Goal: Task Accomplishment & Management: Complete application form

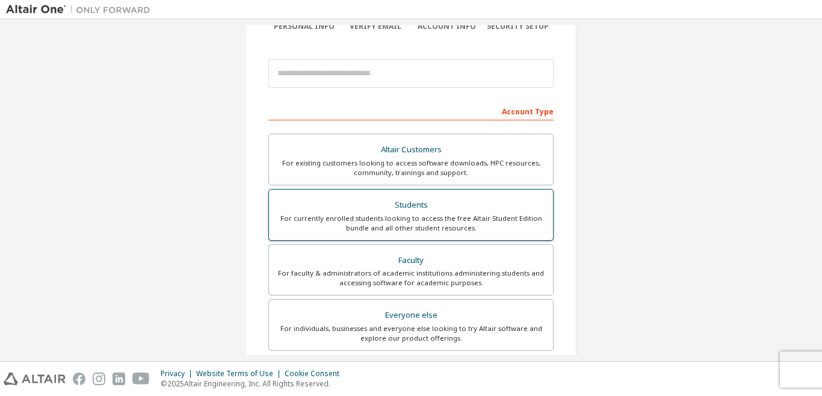
click at [272, 229] on label "Students For currently enrolled students looking to access the free Altair Stud…" at bounding box center [410, 215] width 285 height 52
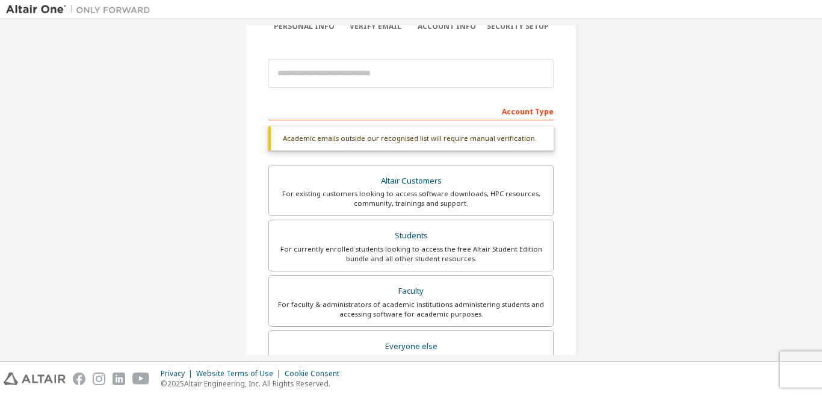
scroll to position [155, 0]
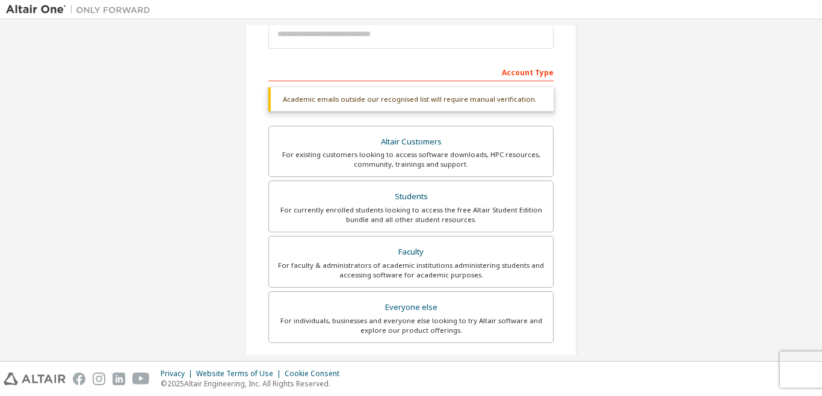
click at [211, 64] on div "Create an Altair One Account For Free Trials, Licenses, Downloads, Learning & D…" at bounding box center [411, 205] width 810 height 668
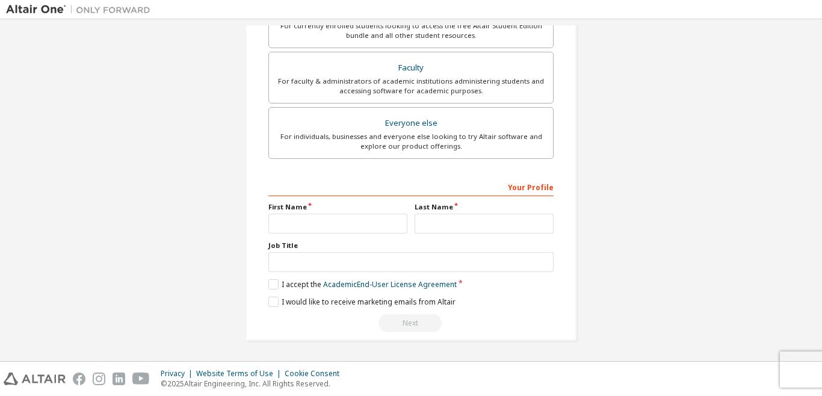
scroll to position [339, 0]
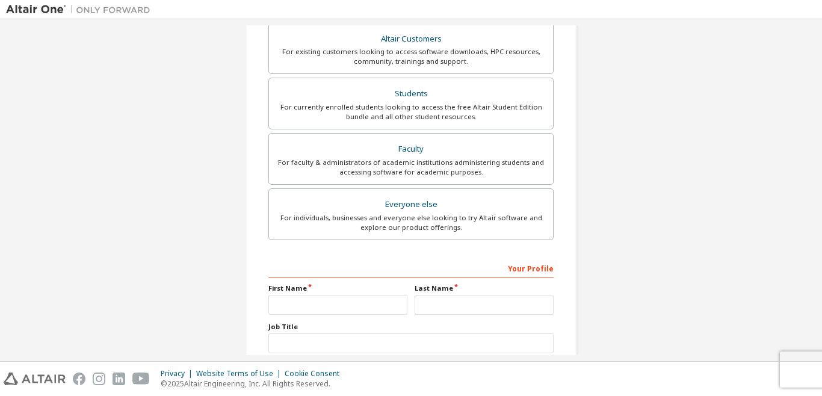
click at [433, 188] on label "Everyone else For individuals, businesses and everyone else looking to try Alta…" at bounding box center [410, 214] width 285 height 52
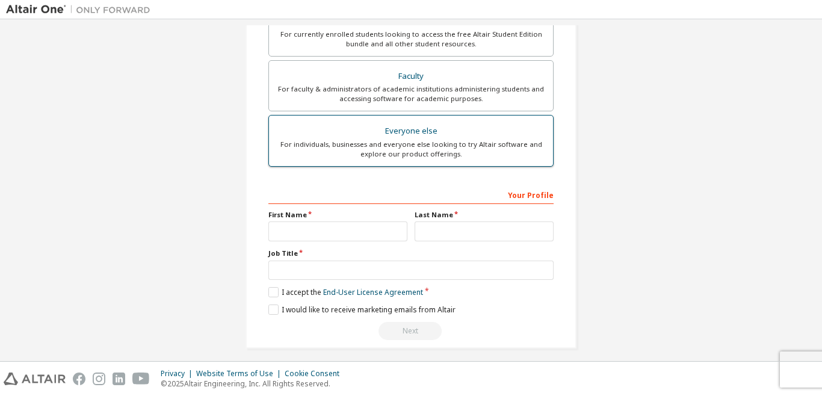
scroll to position [298, 0]
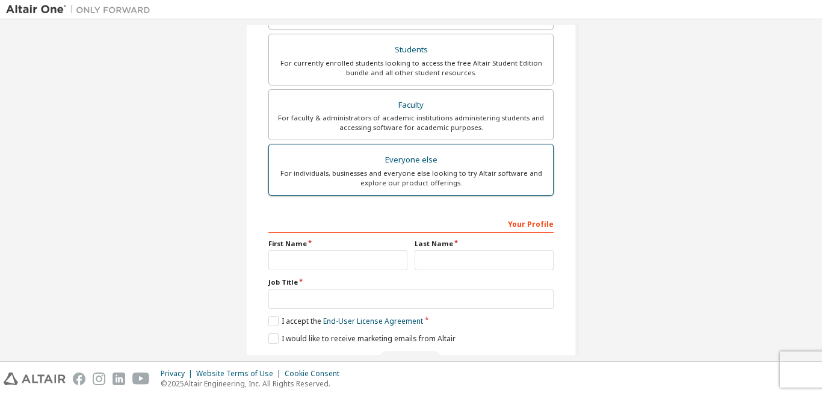
click at [449, 244] on label "Last Name" at bounding box center [483, 244] width 139 height 10
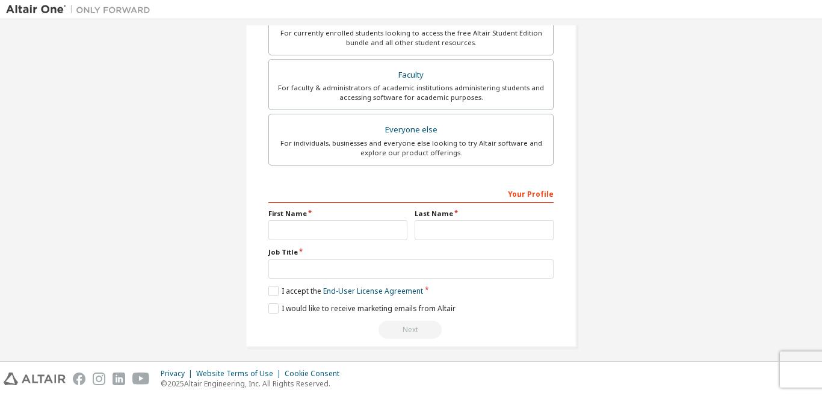
scroll to position [301, 0]
click at [309, 206] on div "Your Profile First Name Last Name Job Title Please provide State/Province to he…" at bounding box center [410, 261] width 285 height 156
click at [383, 224] on input "text" at bounding box center [337, 230] width 139 height 20
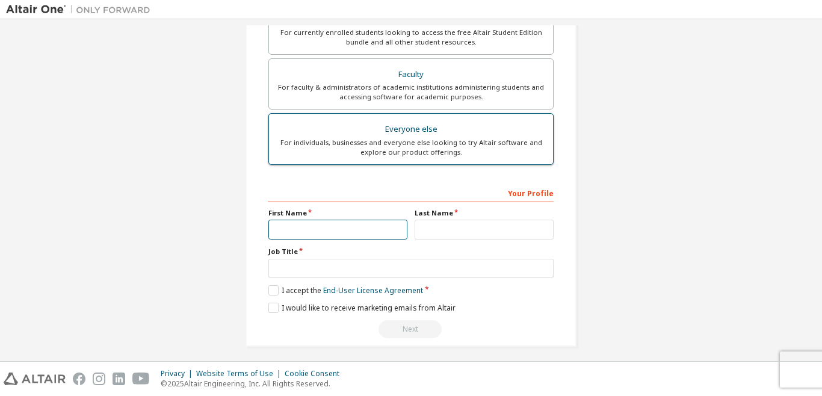
drag, startPoint x: 383, startPoint y: 224, endPoint x: 432, endPoint y: 141, distance: 97.1
click at [432, 141] on div "Account Type Altair Customers For existing customers looking to access software…" at bounding box center [410, 126] width 285 height 423
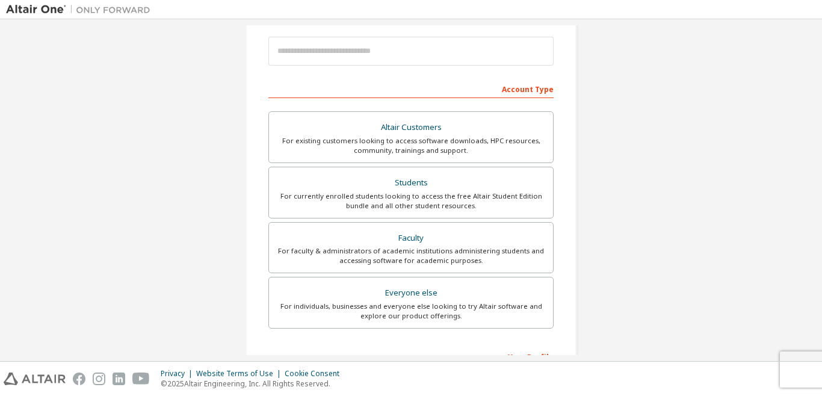
scroll to position [116, 0]
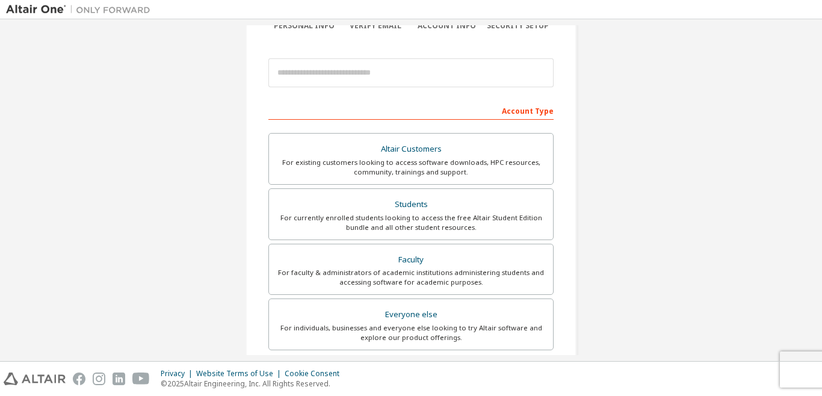
click at [308, 366] on div "Privacy Website Terms of Use Cookie Consent © 2025 Altair Engineering, Inc. All…" at bounding box center [411, 379] width 822 height 34
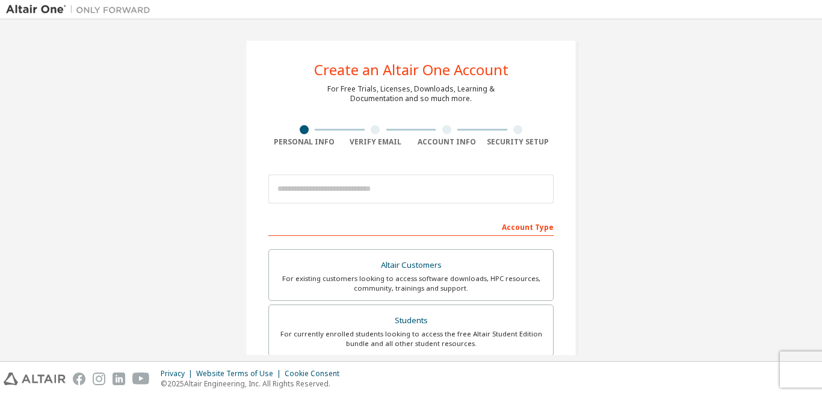
click at [317, 143] on div "Personal Info" at bounding box center [304, 142] width 72 height 10
click at [359, 146] on div "Verify Email" at bounding box center [376, 142] width 72 height 10
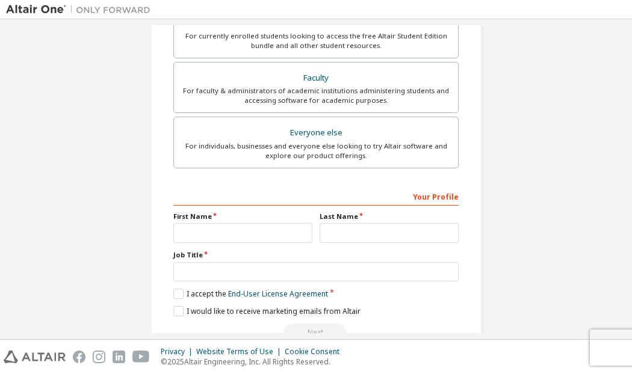
scroll to position [298, 0]
click at [187, 224] on input "text" at bounding box center [242, 233] width 139 height 20
type input "*"
type input "*****"
click at [351, 230] on input "text" at bounding box center [388, 233] width 139 height 20
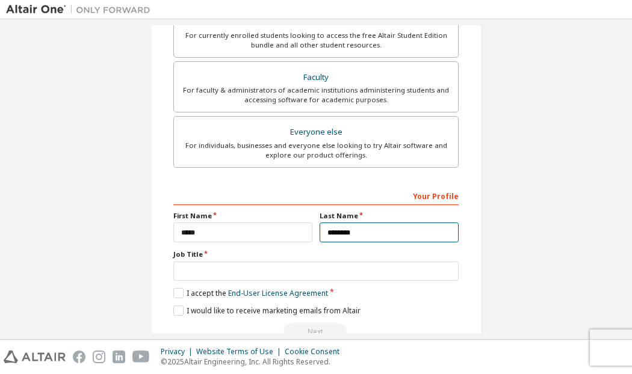
scroll to position [329, 0]
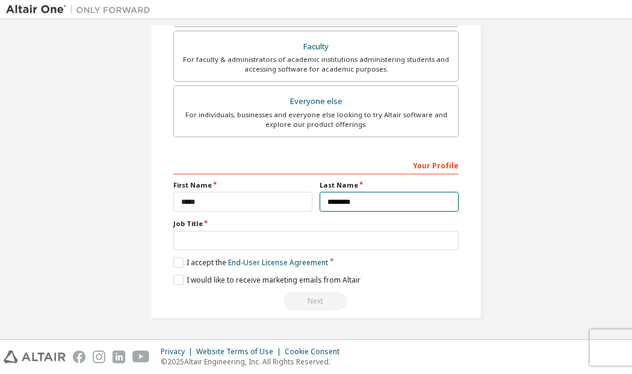
type input "********"
click at [186, 224] on label "Job Title" at bounding box center [315, 224] width 285 height 10
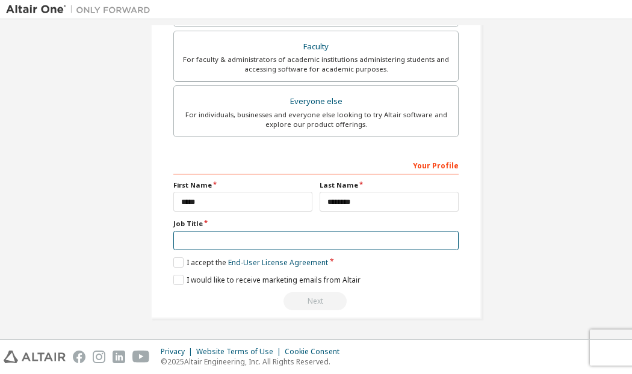
click at [227, 235] on input "text" at bounding box center [315, 241] width 285 height 20
type input "*******"
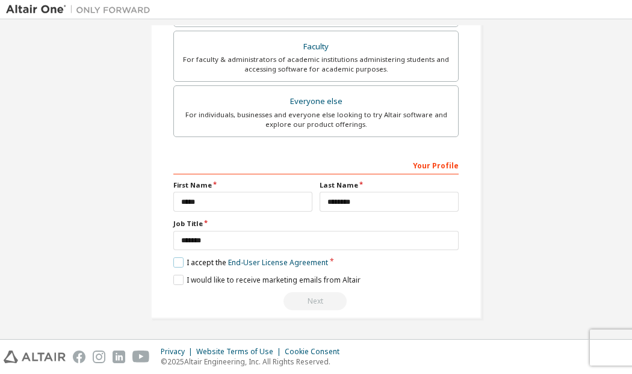
click at [174, 261] on label "I accept the End-User License Agreement" at bounding box center [250, 262] width 155 height 10
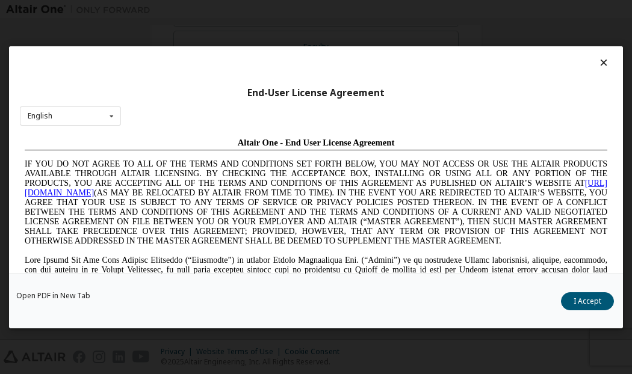
scroll to position [0, 0]
click at [601, 305] on button "I Accept" at bounding box center [587, 301] width 53 height 18
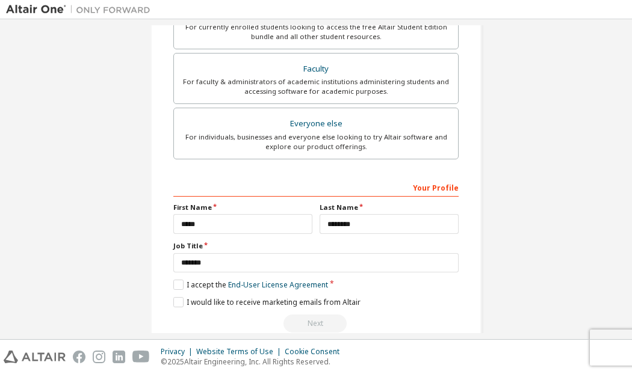
scroll to position [329, 0]
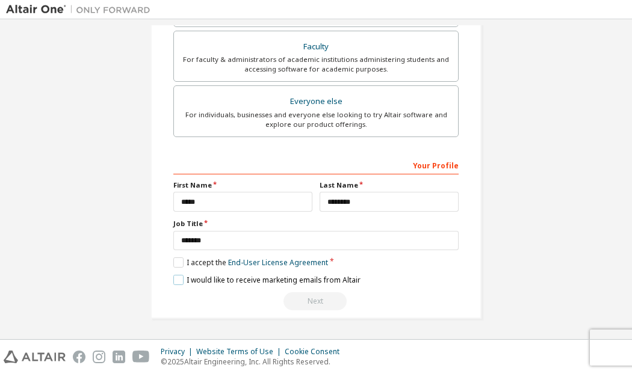
click at [176, 282] on label "I would like to receive marketing emails from Altair" at bounding box center [266, 280] width 187 height 10
click at [321, 295] on div "Next" at bounding box center [315, 301] width 285 height 18
click at [318, 301] on div "Next" at bounding box center [315, 301] width 285 height 18
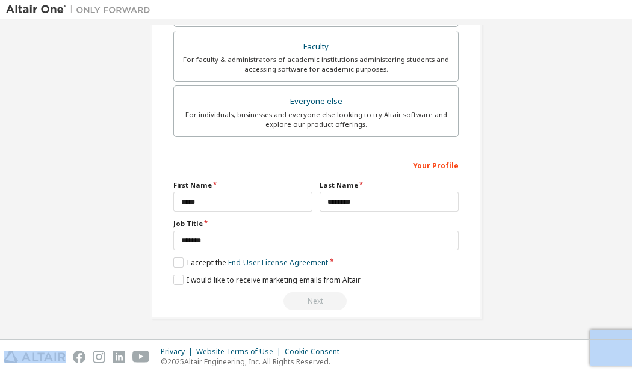
click at [318, 301] on div "Next" at bounding box center [315, 301] width 285 height 18
click at [310, 302] on div "Next" at bounding box center [315, 301] width 285 height 18
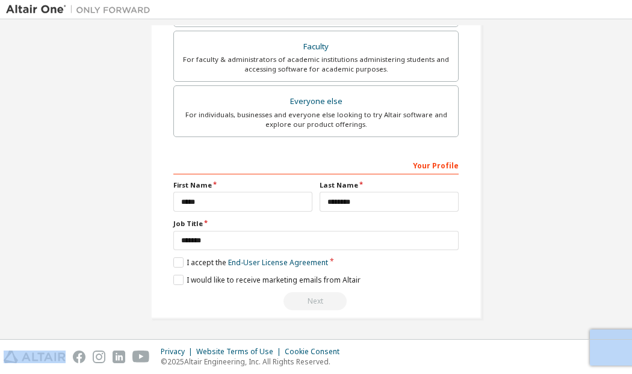
click at [310, 302] on div "Next" at bounding box center [315, 301] width 285 height 18
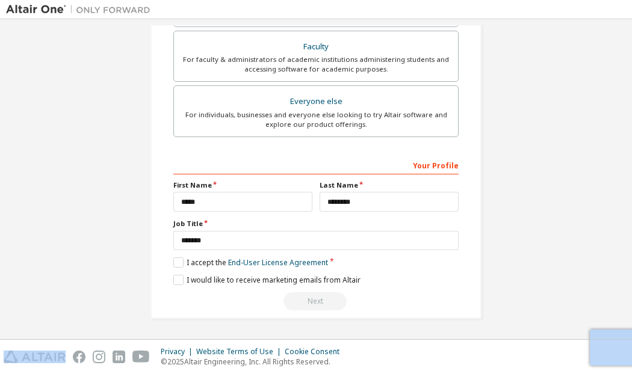
drag, startPoint x: 310, startPoint y: 302, endPoint x: 324, endPoint y: 298, distance: 14.9
click at [324, 298] on div "Next" at bounding box center [315, 301] width 285 height 18
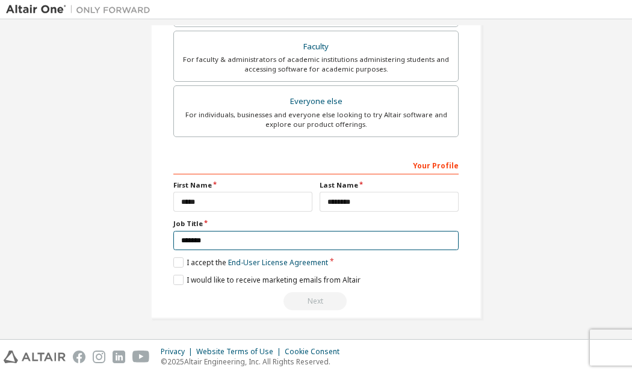
click at [235, 235] on input "*******" at bounding box center [315, 241] width 285 height 20
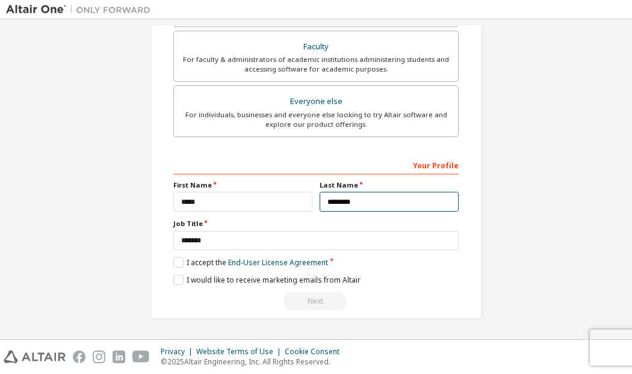
click at [349, 209] on input "********" at bounding box center [388, 202] width 139 height 20
click at [382, 203] on input "********" at bounding box center [388, 202] width 139 height 20
click at [313, 301] on div "Next" at bounding box center [315, 301] width 285 height 18
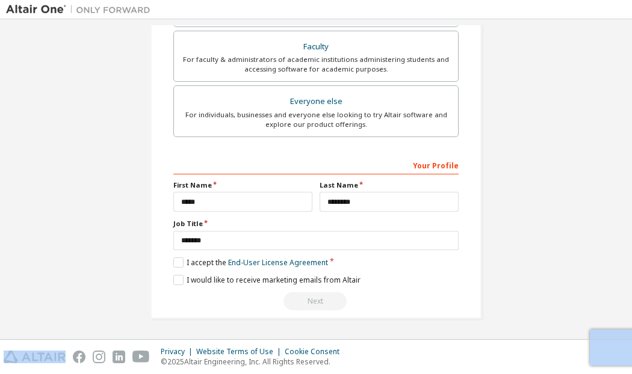
click at [313, 301] on div "Next" at bounding box center [315, 301] width 285 height 18
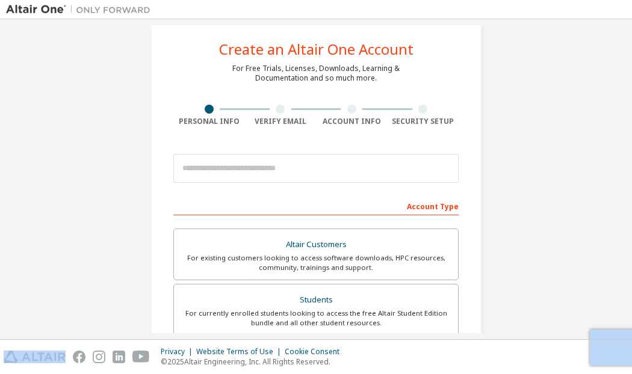
scroll to position [0, 0]
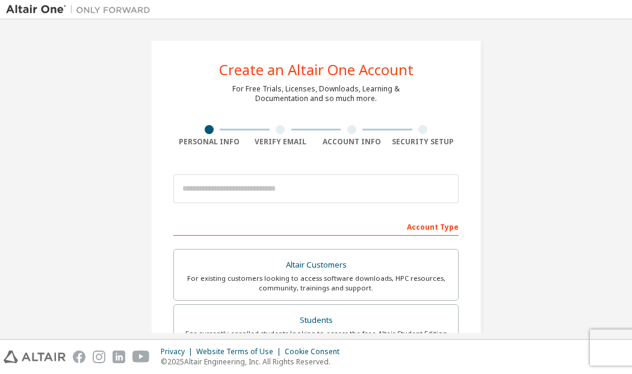
click at [266, 143] on div "Verify Email" at bounding box center [281, 142] width 72 height 10
drag, startPoint x: 274, startPoint y: 140, endPoint x: 380, endPoint y: 170, distance: 109.3
click at [380, 170] on div "Create an Altair One Account For Free Trials, Licenses, Downloads, Learning & D…" at bounding box center [315, 344] width 331 height 608
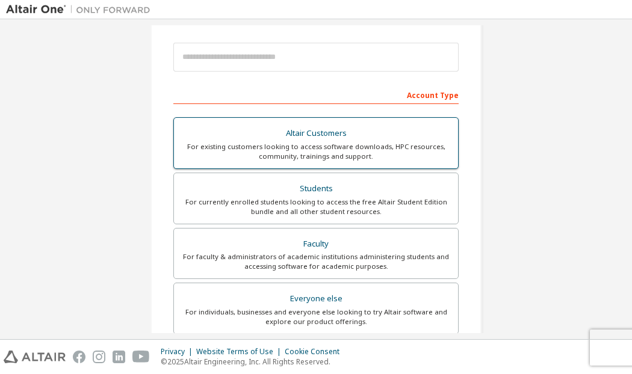
scroll to position [146, 0]
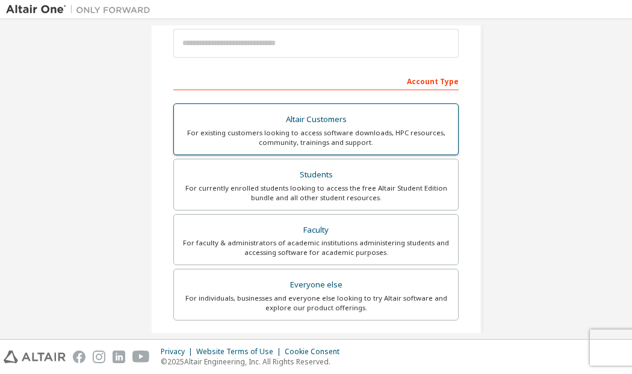
click at [396, 191] on div "For currently enrolled students looking to access the free Altair Student Editi…" at bounding box center [315, 192] width 269 height 19
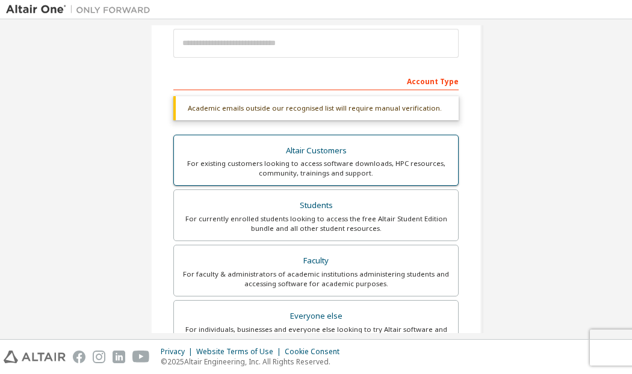
click at [359, 143] on div "Altair Customers" at bounding box center [315, 151] width 269 height 17
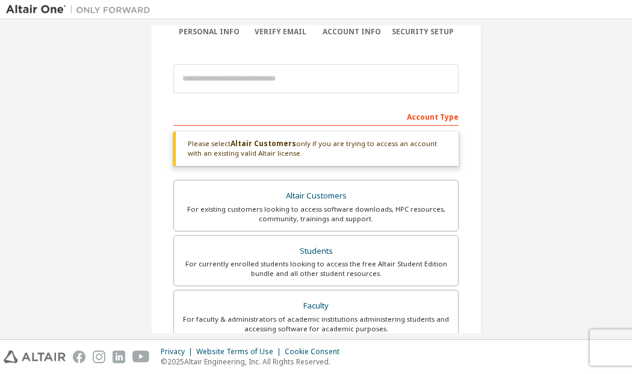
scroll to position [108, 0]
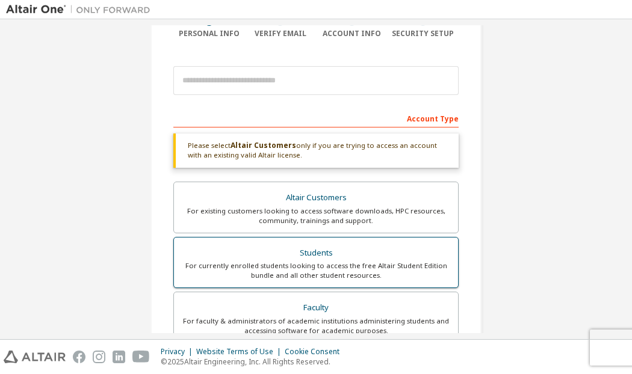
click at [339, 252] on div "Students" at bounding box center [315, 253] width 269 height 17
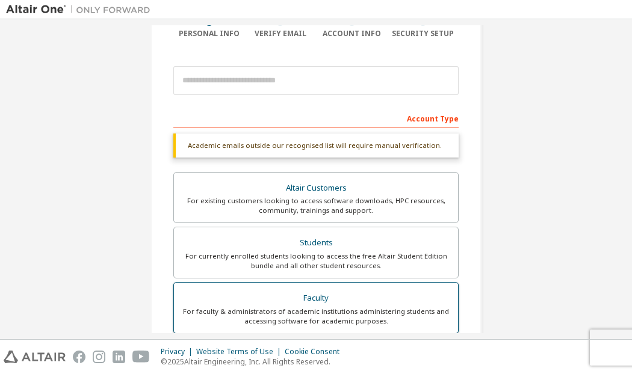
click at [347, 301] on div "Faculty" at bounding box center [315, 298] width 269 height 17
click at [294, 144] on div "Academic emails outside our recognised list will require manual verification." at bounding box center [315, 146] width 285 height 24
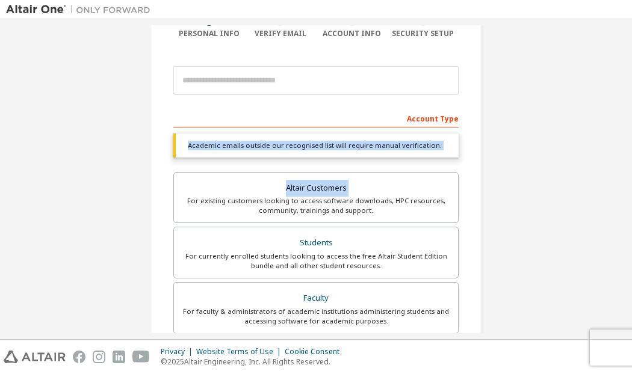
drag, startPoint x: 294, startPoint y: 144, endPoint x: 509, endPoint y: 191, distance: 220.4
click at [509, 191] on div "Create an Altair One Account For Free Trials, Licenses, Downloads, Learning & D…" at bounding box center [316, 251] width 620 height 668
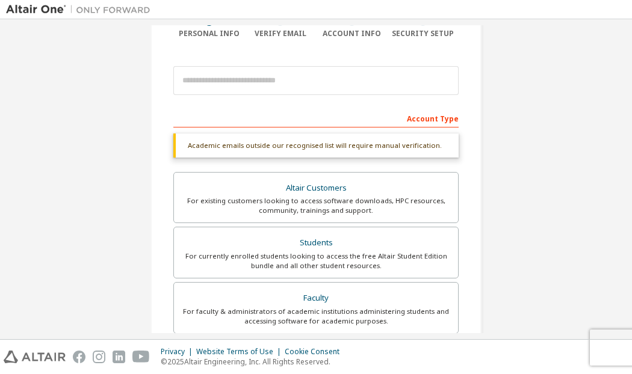
click at [440, 146] on div "Academic emails outside our recognised list will require manual verification." at bounding box center [315, 146] width 285 height 24
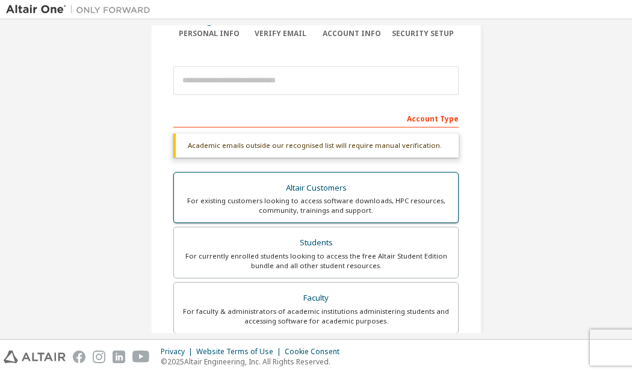
click at [355, 183] on div "Altair Customers" at bounding box center [315, 188] width 269 height 17
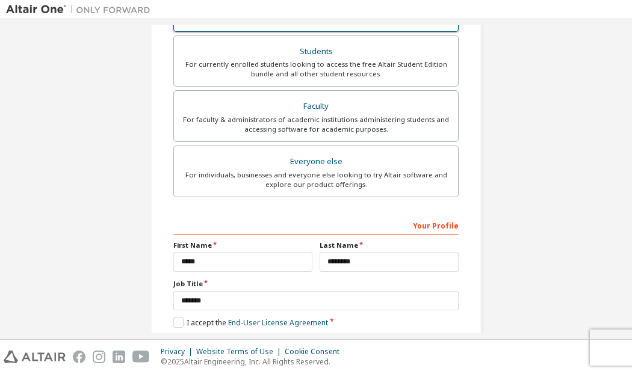
scroll to position [370, 0]
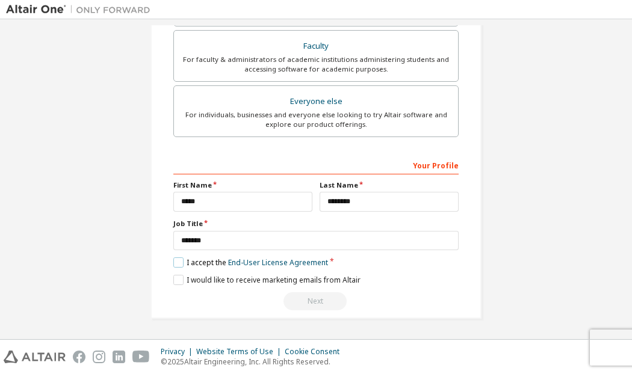
click at [180, 259] on label "I accept the End-User License Agreement" at bounding box center [250, 262] width 155 height 10
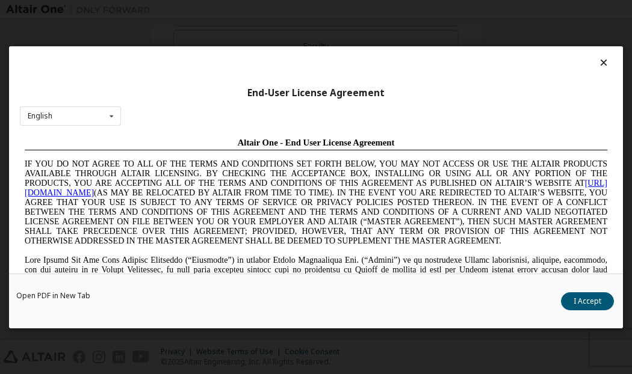
scroll to position [0, 0]
click at [579, 302] on button "I Accept" at bounding box center [587, 301] width 53 height 18
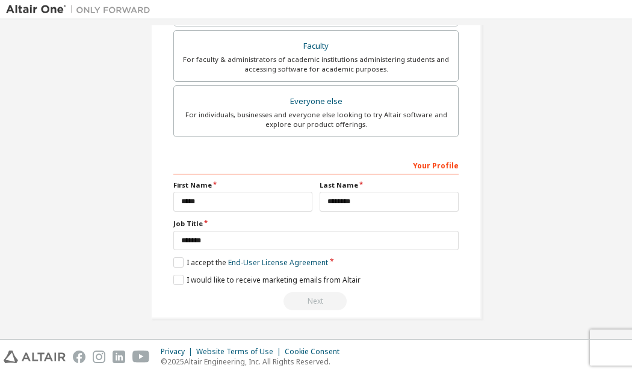
click at [312, 298] on div "Next" at bounding box center [315, 301] width 285 height 18
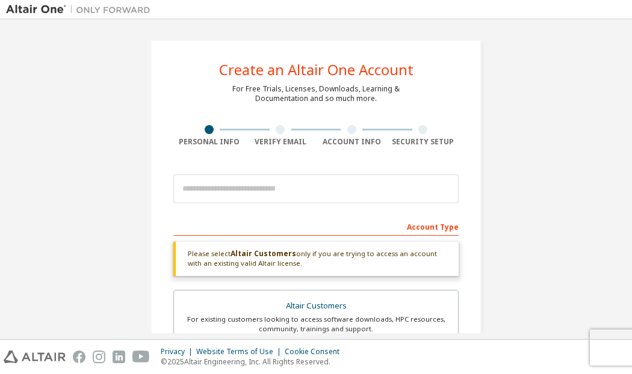
click at [277, 148] on div "Create an Altair One Account For Free Trials, Licenses, Downloads, Learning & D…" at bounding box center [315, 364] width 331 height 649
click at [272, 141] on div "Verify Email" at bounding box center [281, 142] width 72 height 10
click at [208, 143] on div "Personal Info" at bounding box center [209, 142] width 72 height 10
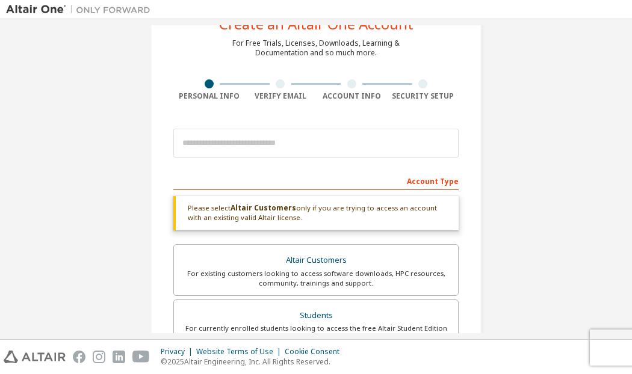
scroll to position [47, 0]
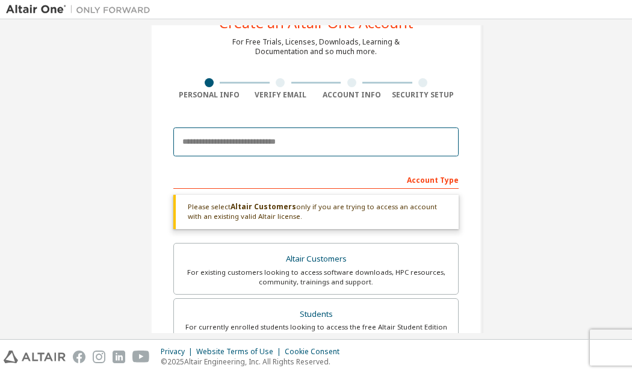
click at [250, 143] on input "email" at bounding box center [315, 142] width 285 height 29
type input "*"
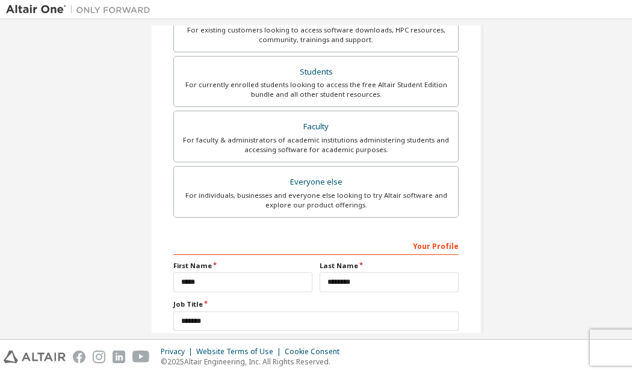
scroll to position [316, 0]
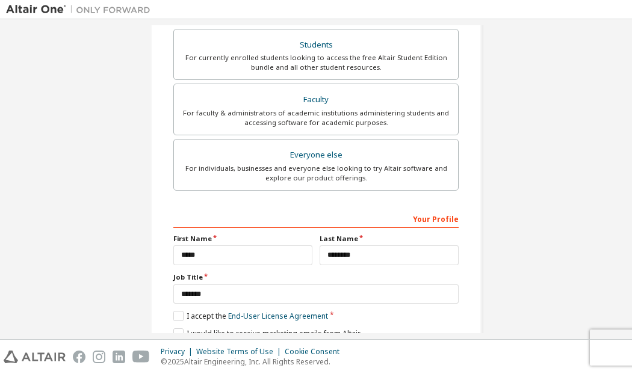
drag, startPoint x: 351, startPoint y: 197, endPoint x: 618, endPoint y: 115, distance: 279.3
click at [618, 115] on div "Create an Altair One Account For Free Trials, Licenses, Downloads, Learning & D…" at bounding box center [316, 48] width 620 height 678
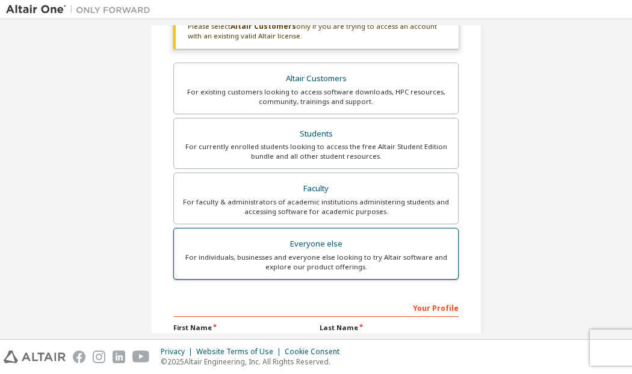
scroll to position [227, 0]
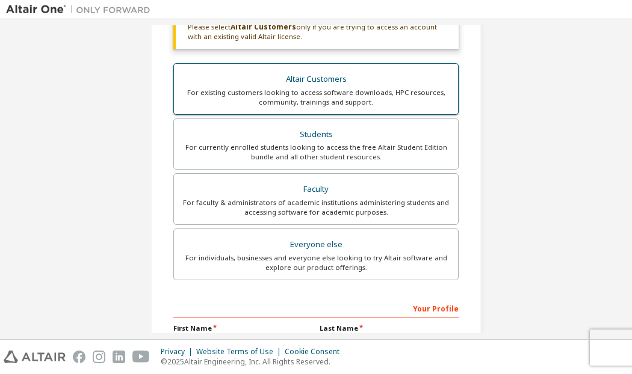
click at [359, 96] on div "For existing customers looking to access software downloads, HPC resources, com…" at bounding box center [315, 97] width 269 height 19
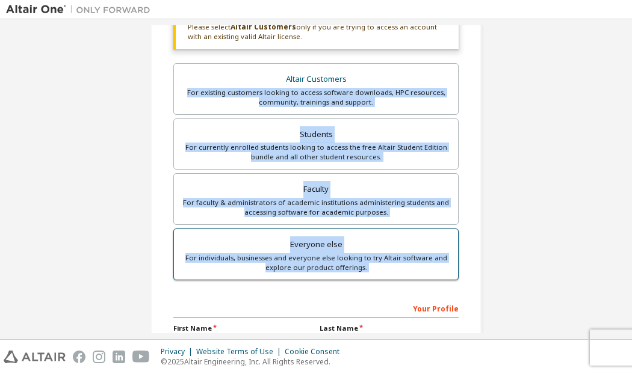
drag, startPoint x: 359, startPoint y: 96, endPoint x: 348, endPoint y: 257, distance: 162.2
click at [348, 257] on div "Altair Customers For existing customers looking to access software downloads, H…" at bounding box center [315, 173] width 285 height 221
click at [348, 257] on div "For individuals, businesses and everyone else looking to try Altair software an…" at bounding box center [315, 262] width 269 height 19
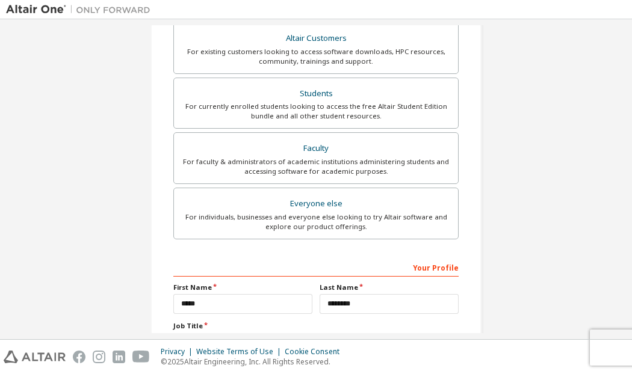
scroll to position [329, 0]
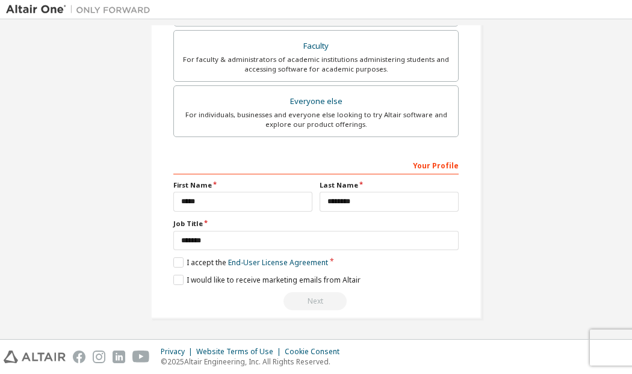
click at [319, 307] on div "Next" at bounding box center [315, 301] width 285 height 18
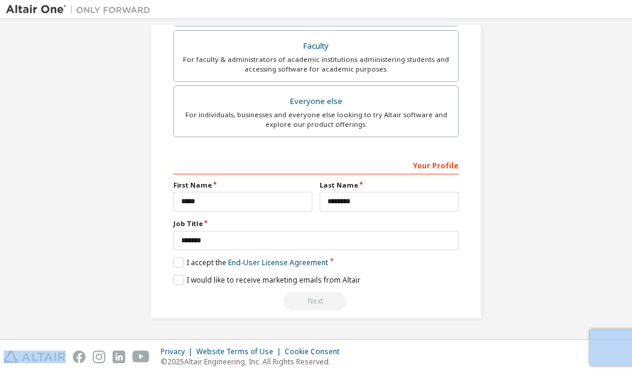
click at [319, 307] on div "Next" at bounding box center [315, 301] width 285 height 18
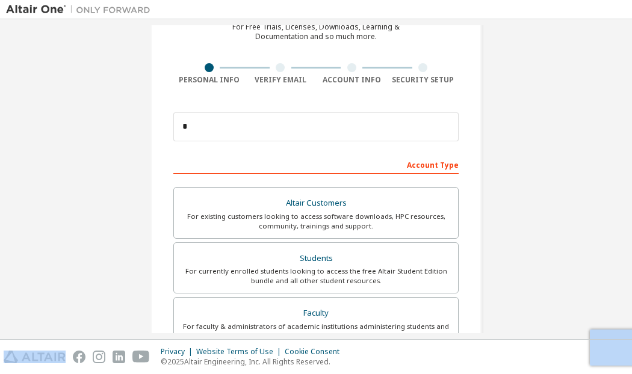
scroll to position [0, 0]
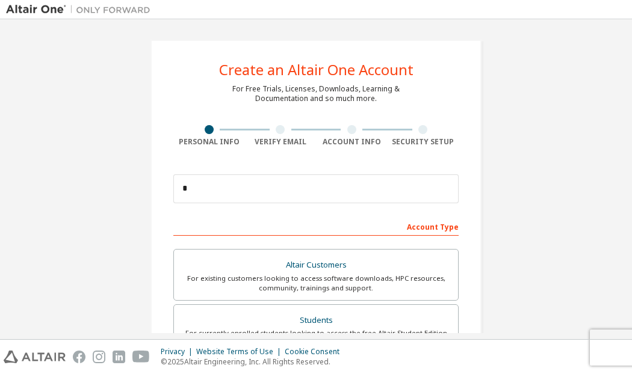
click at [297, 231] on div "Account Type" at bounding box center [315, 226] width 285 height 19
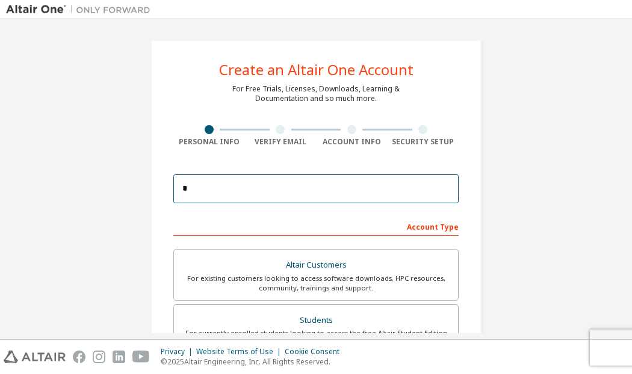
click at [261, 188] on input "*" at bounding box center [315, 188] width 285 height 29
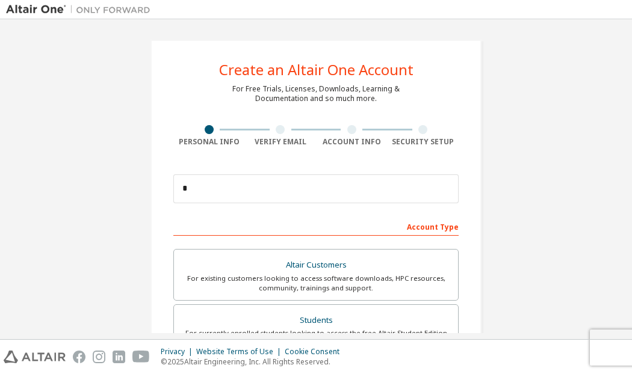
click at [420, 226] on div "Account Type" at bounding box center [315, 226] width 285 height 19
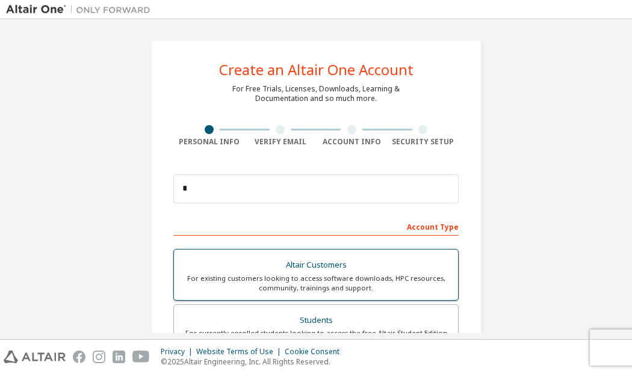
scroll to position [40, 0]
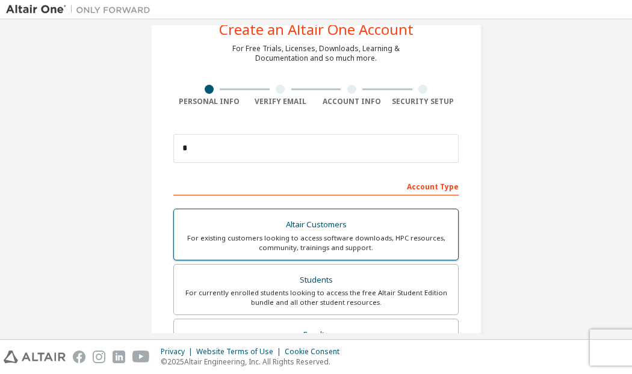
click at [380, 262] on div "Altair Customers For existing customers looking to access software downloads, H…" at bounding box center [315, 319] width 285 height 221
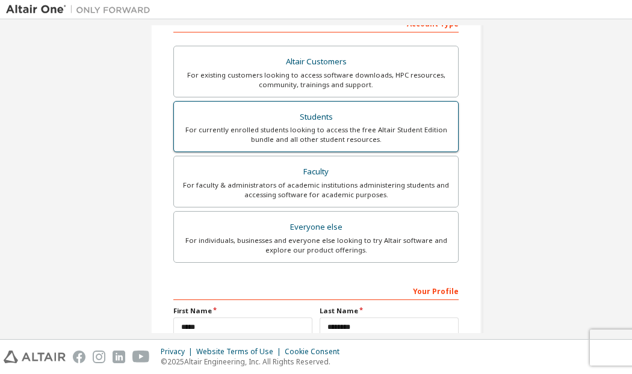
scroll to position [206, 0]
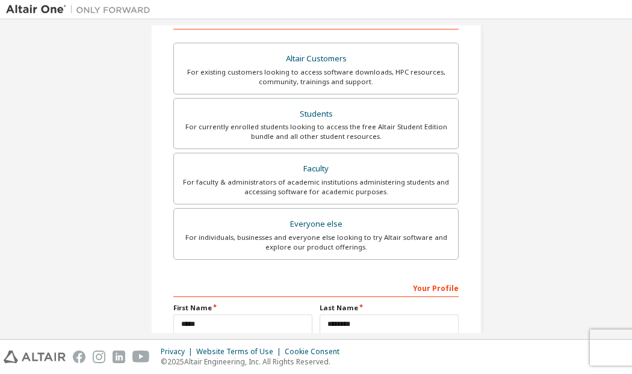
drag, startPoint x: 364, startPoint y: 247, endPoint x: 367, endPoint y: 281, distance: 34.4
click at [367, 281] on div "**********" at bounding box center [315, 221] width 285 height 423
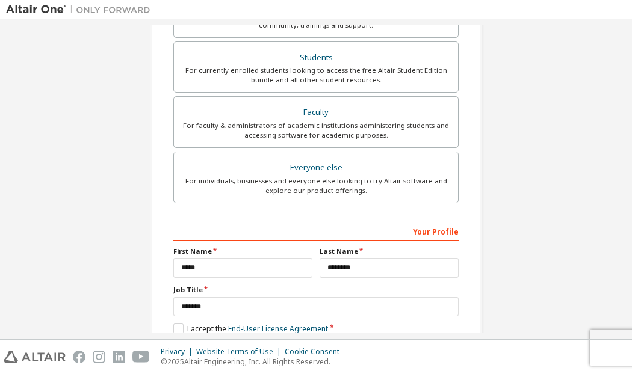
scroll to position [263, 0]
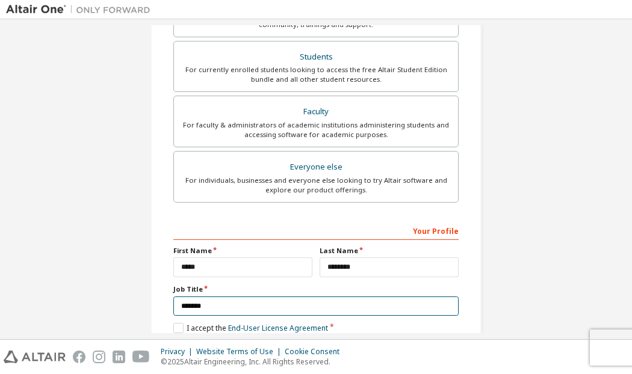
click at [249, 310] on input "*******" at bounding box center [315, 307] width 285 height 20
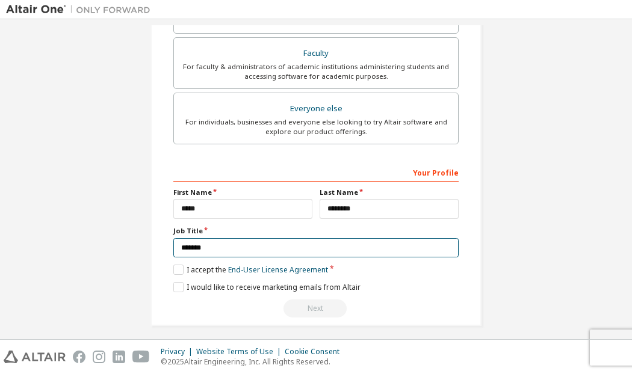
scroll to position [322, 0]
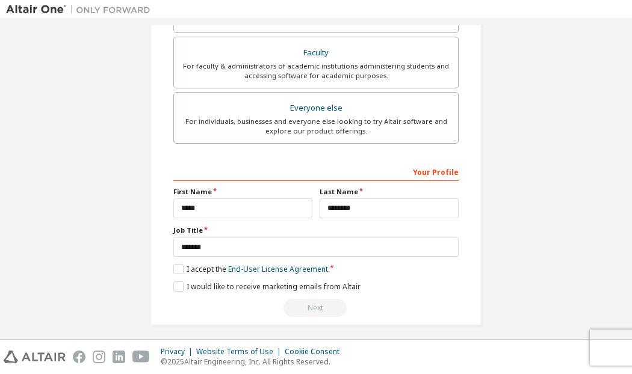
click at [292, 296] on div "**********" at bounding box center [315, 240] width 285 height 156
click at [327, 307] on div "Next" at bounding box center [315, 308] width 285 height 18
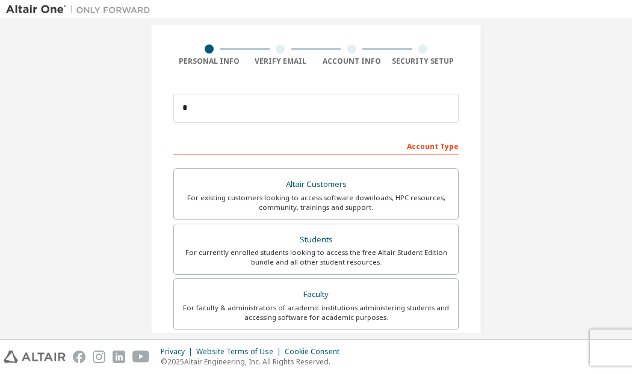
scroll to position [0, 0]
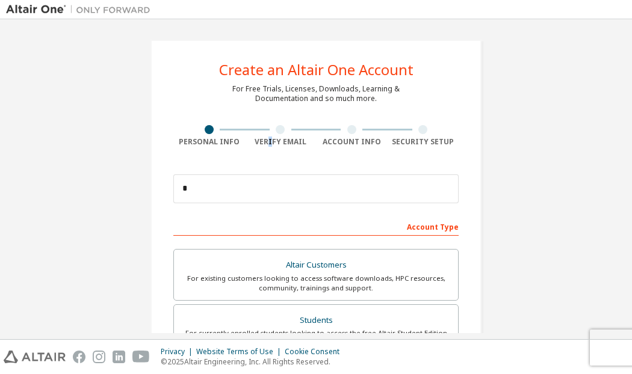
drag, startPoint x: 268, startPoint y: 152, endPoint x: 266, endPoint y: 143, distance: 9.8
click at [266, 143] on div "Create an Altair One Account For Free Trials, Licenses, Downloads, Learning & D…" at bounding box center [315, 344] width 331 height 608
drag, startPoint x: 215, startPoint y: 126, endPoint x: 206, endPoint y: 126, distance: 9.6
click at [206, 126] on div at bounding box center [209, 129] width 72 height 9
drag, startPoint x: 206, startPoint y: 126, endPoint x: 304, endPoint y: 129, distance: 98.1
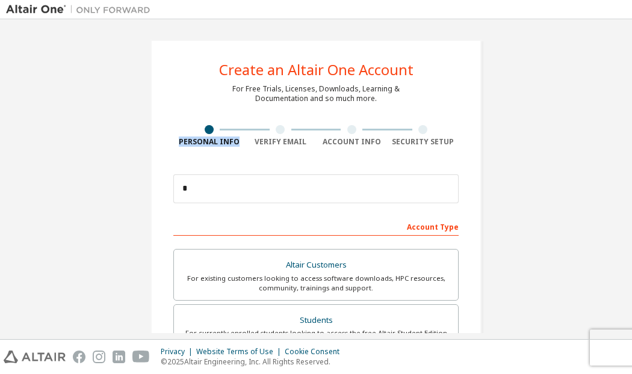
click at [304, 129] on div "Personal Info Verify Email Account Info Security Setup" at bounding box center [315, 136] width 285 height 22
click at [304, 129] on div at bounding box center [281, 129] width 72 height 9
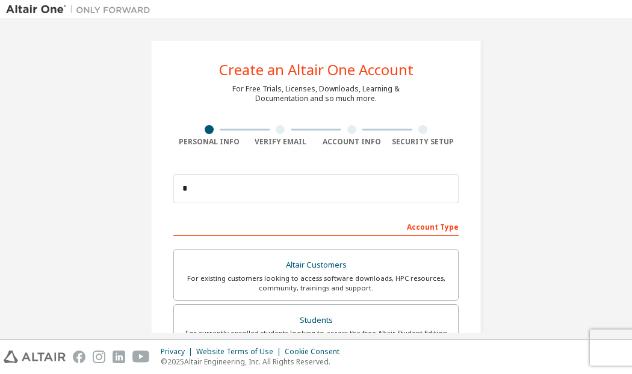
click at [304, 129] on div at bounding box center [281, 129] width 72 height 9
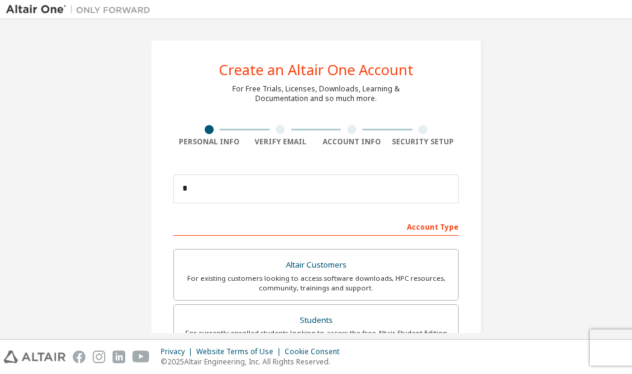
click at [304, 129] on div at bounding box center [281, 129] width 72 height 9
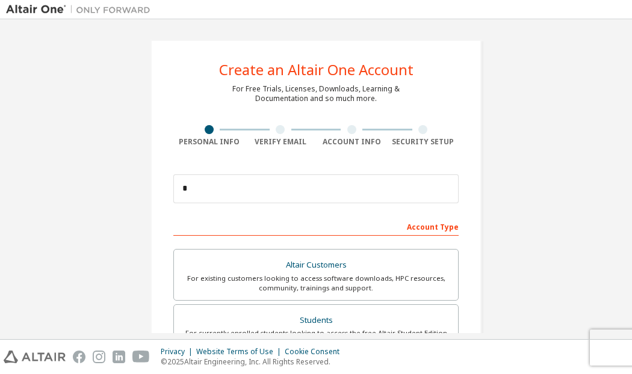
click at [304, 129] on div at bounding box center [281, 129] width 72 height 9
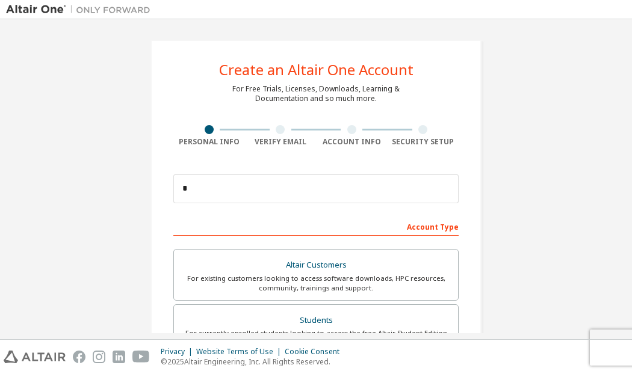
click at [304, 129] on div at bounding box center [281, 129] width 72 height 9
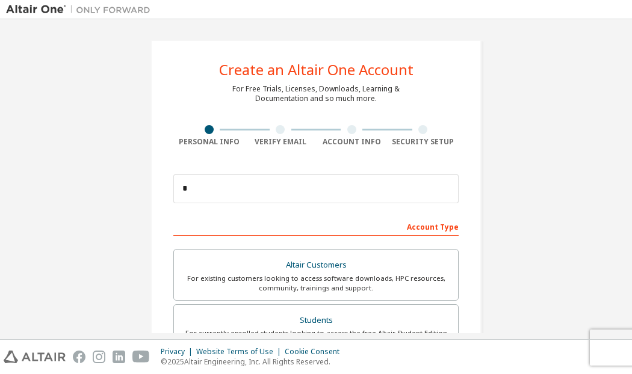
click at [304, 129] on div at bounding box center [281, 129] width 72 height 9
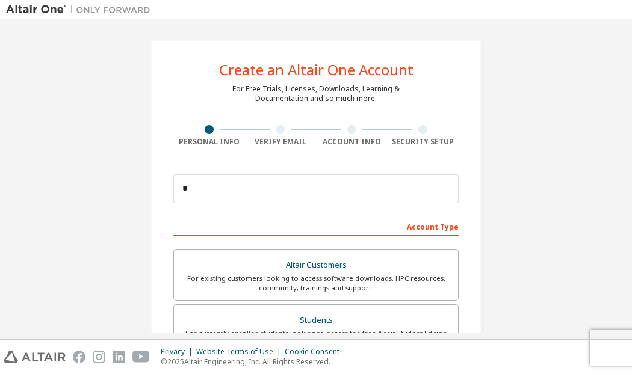
click at [304, 129] on div at bounding box center [281, 129] width 72 height 9
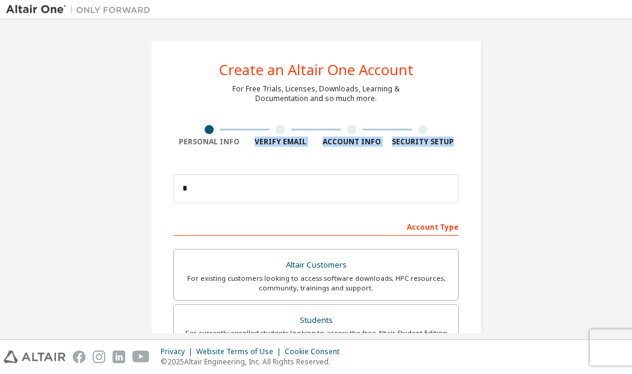
drag, startPoint x: 304, startPoint y: 129, endPoint x: 338, endPoint y: 188, distance: 68.7
click at [338, 188] on div "Create an Altair One Account For Free Trials, Licenses, Downloads, Learning & D…" at bounding box center [315, 344] width 331 height 608
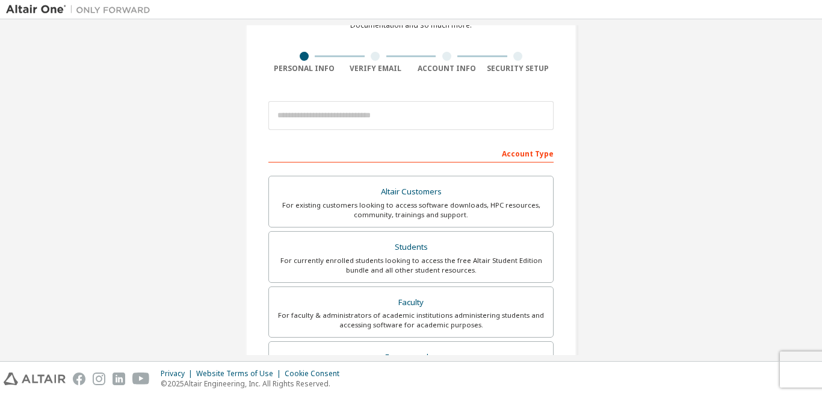
scroll to position [79, 0]
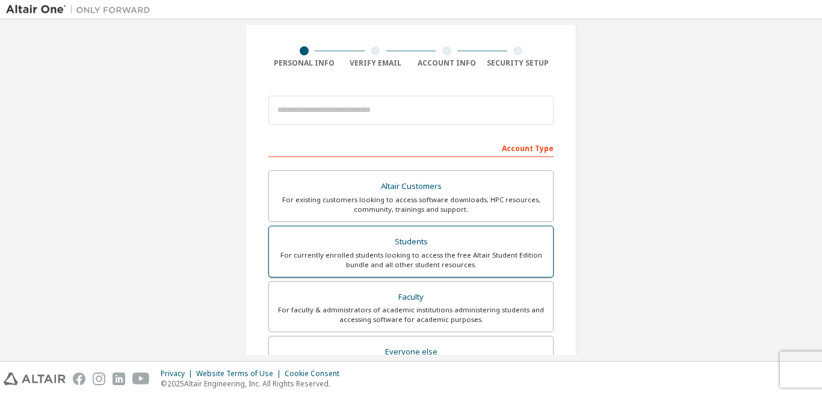
click at [339, 250] on div "For currently enrolled students looking to access the free Altair Student Editi…" at bounding box center [410, 259] width 269 height 19
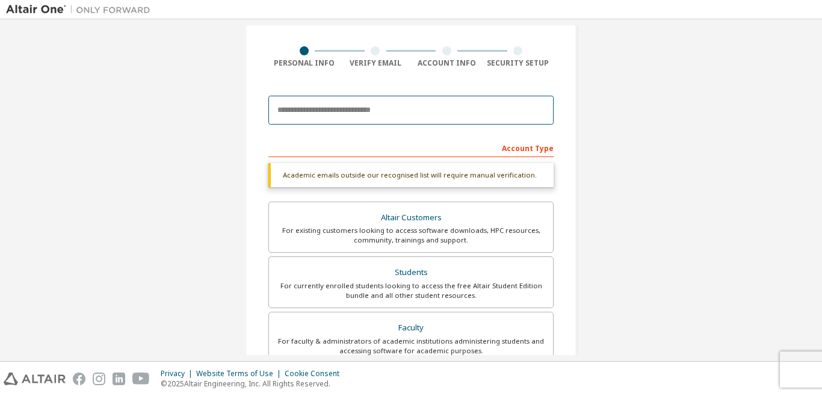
click at [324, 103] on input "email" at bounding box center [410, 110] width 285 height 29
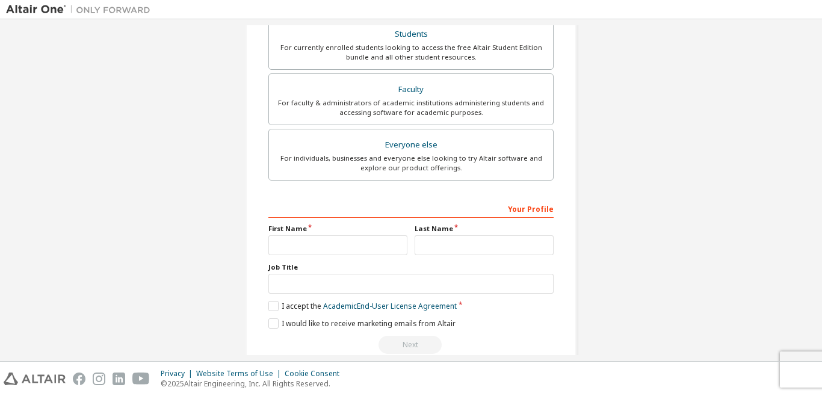
scroll to position [318, 0]
type input "**********"
click at [312, 242] on input "text" at bounding box center [337, 244] width 139 height 20
click at [268, 307] on label "I accept the Academic End-User License Agreement" at bounding box center [362, 305] width 188 height 10
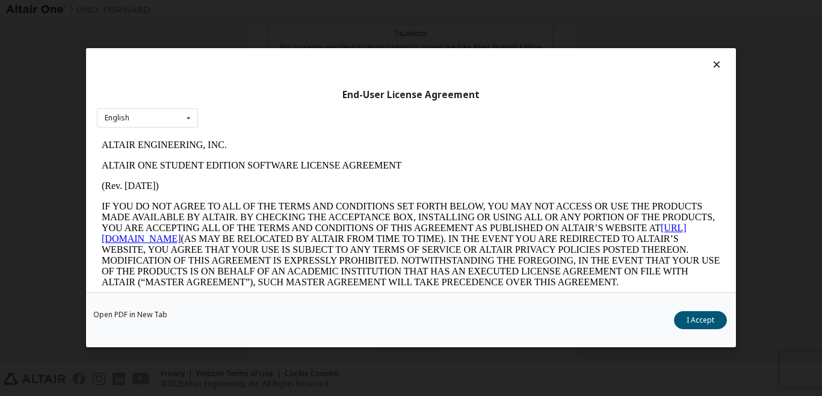
scroll to position [0, 0]
click at [685, 325] on button "I Accept" at bounding box center [700, 321] width 53 height 18
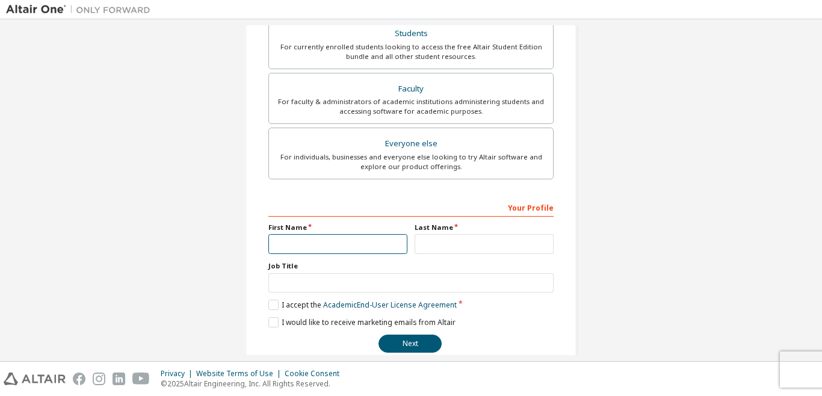
click at [331, 241] on input "text" at bounding box center [337, 244] width 139 height 20
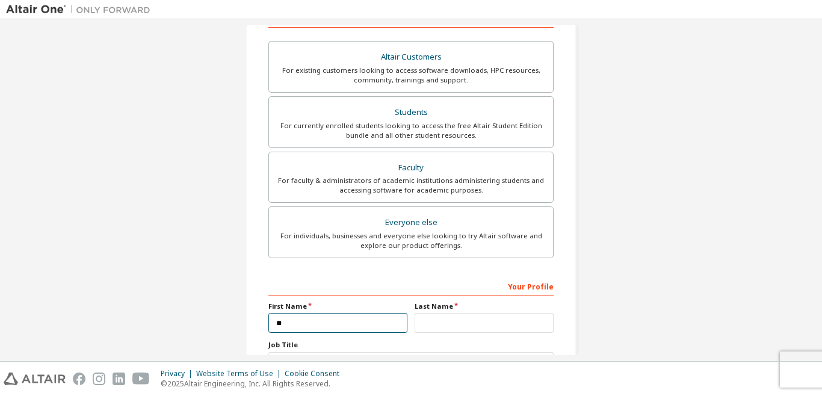
scroll to position [257, 0]
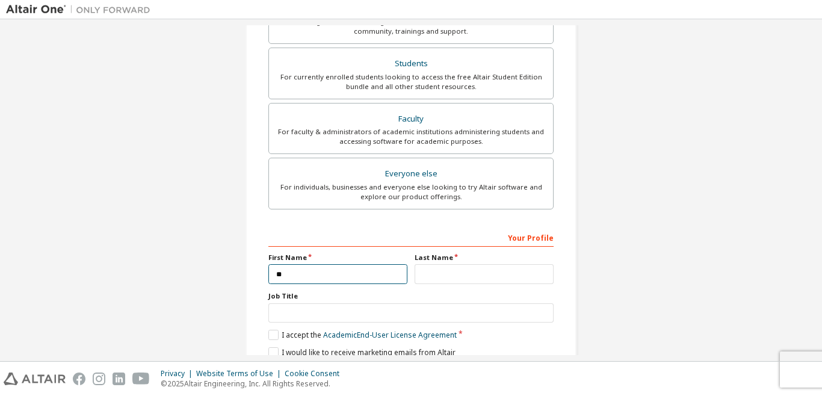
type input "*"
type input "*****"
click at [452, 284] on input "text" at bounding box center [483, 274] width 139 height 20
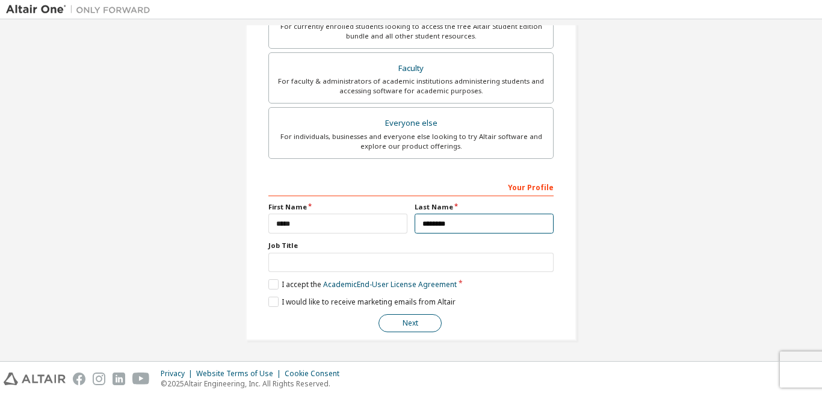
type input "********"
click at [405, 331] on button "Next" at bounding box center [409, 323] width 63 height 18
click at [408, 329] on div "Next" at bounding box center [410, 323] width 285 height 18
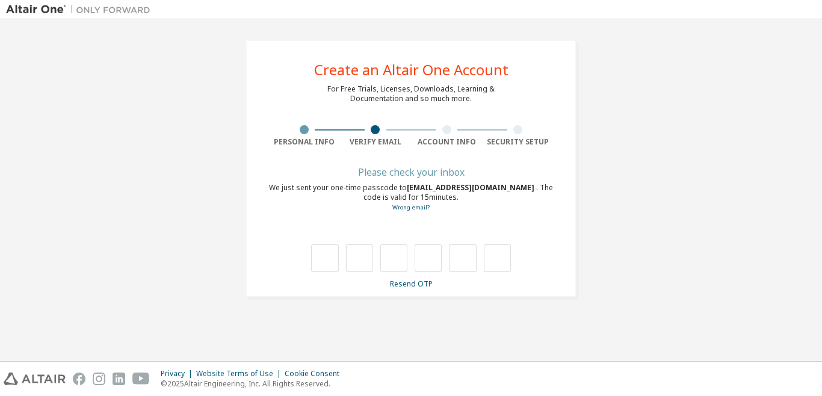
scroll to position [0, 0]
click at [328, 265] on input "text" at bounding box center [324, 258] width 27 height 28
